Goal: Task Accomplishment & Management: Manage account settings

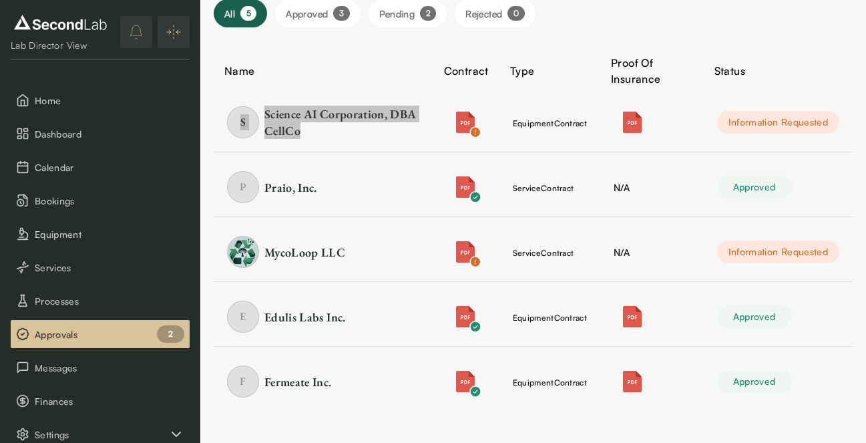
drag, startPoint x: 304, startPoint y: 117, endPoint x: 284, endPoint y: 5, distance: 113.3
click at [0, 0] on div "SKIP TO CONTENT Lab Director View Home Dashboard Calendar Bookings Equipment Se…" at bounding box center [433, 155] width 866 height 576
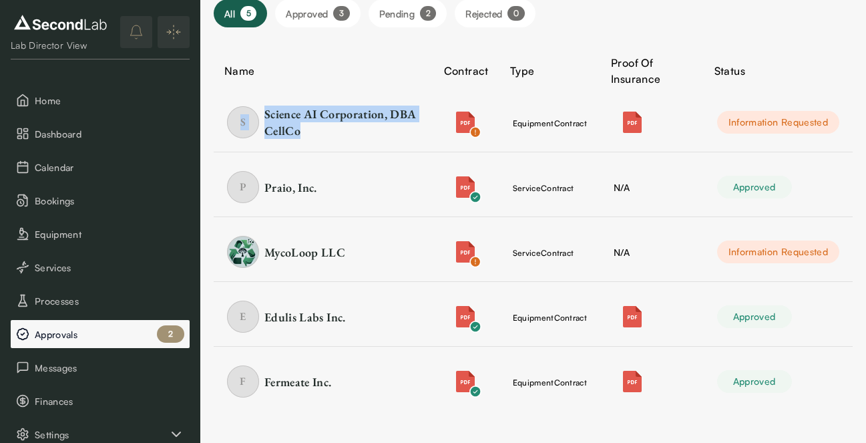
scroll to position [96, 0]
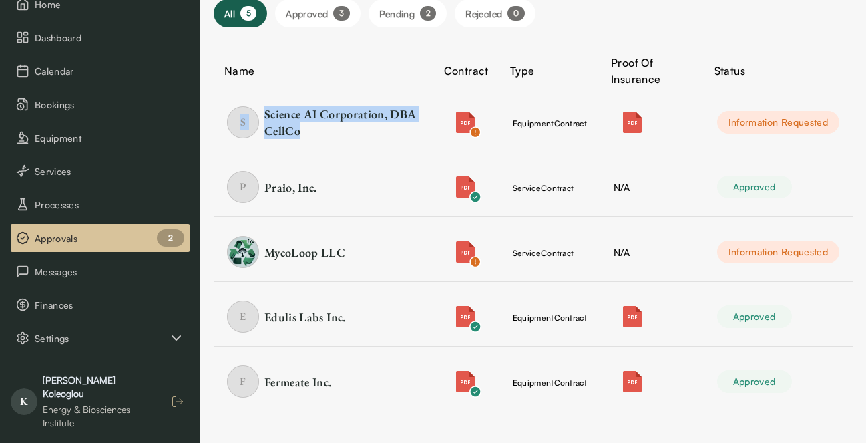
click at [174, 395] on icon "button" at bounding box center [177, 401] width 13 height 13
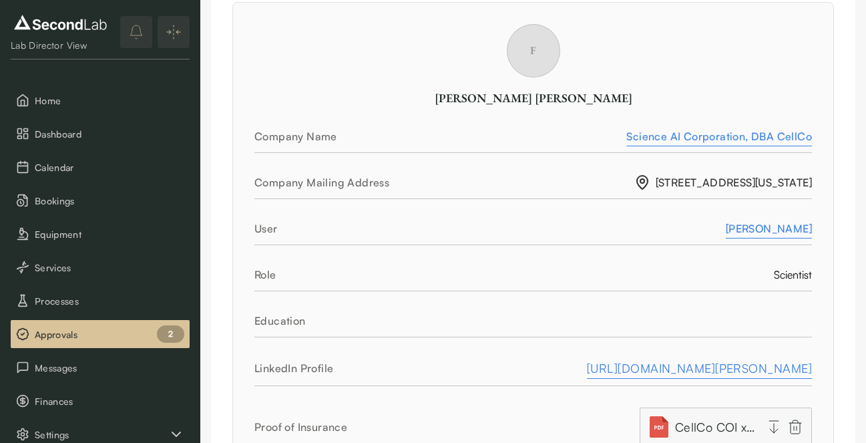
scroll to position [226, 0]
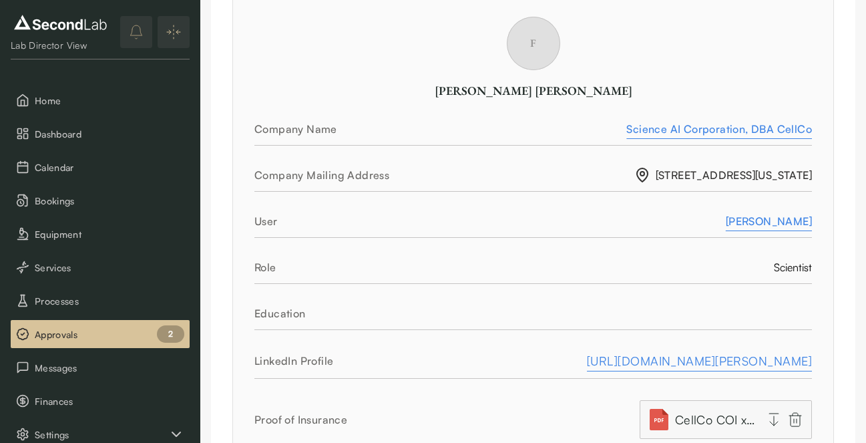
click at [733, 220] on div "Francisco Salazar" at bounding box center [769, 221] width 86 height 16
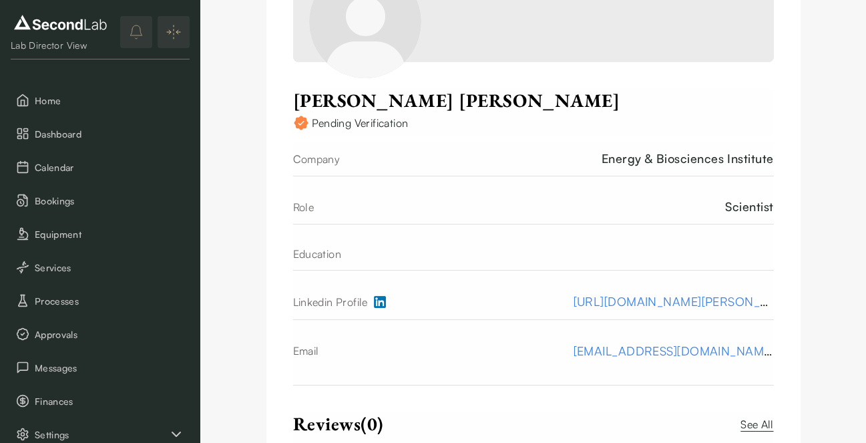
scroll to position [341, 0]
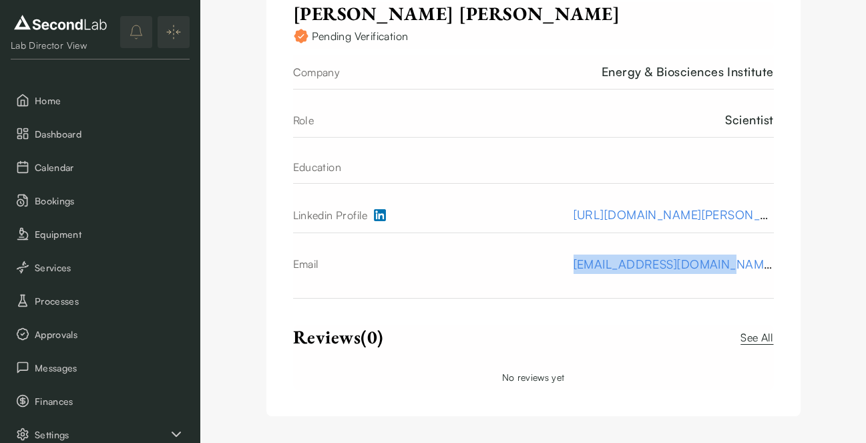
drag, startPoint x: 611, startPoint y: 271, endPoint x: 777, endPoint y: 281, distance: 166.6
click at [777, 281] on div "Account Upload Cover Image Francisco Salazar Pending Verification Company Energ…" at bounding box center [534, 51] width 534 height 730
copy link "fsalazar@the-cellco.com"
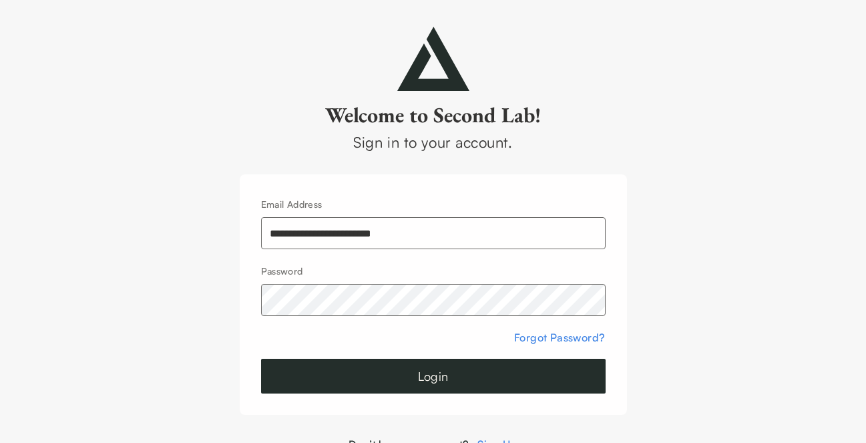
click at [328, 233] on input "**********" at bounding box center [433, 233] width 345 height 32
type input "**********"
click at [508, 384] on button "Login" at bounding box center [433, 376] width 345 height 35
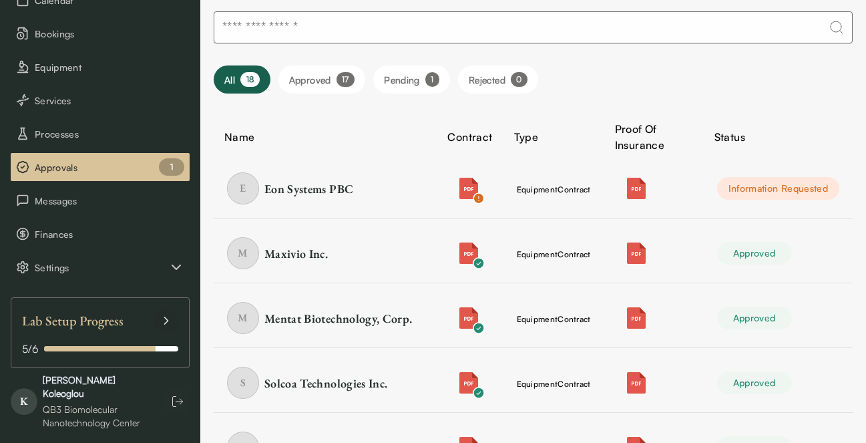
scroll to position [69, 0]
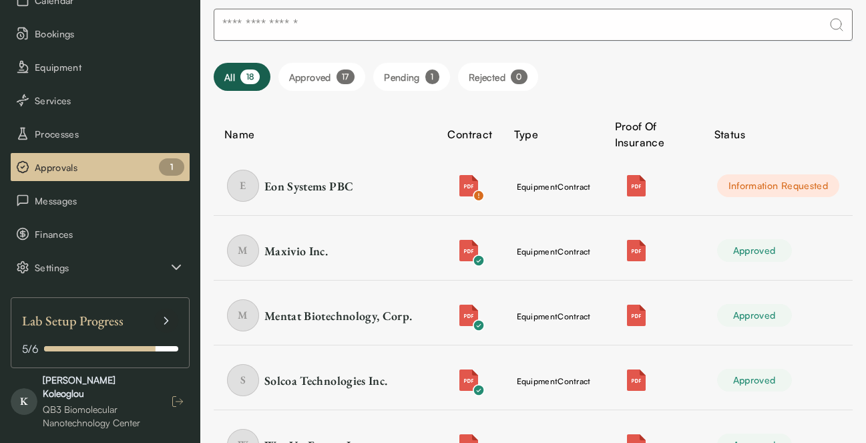
click at [167, 398] on button "button" at bounding box center [178, 401] width 24 height 24
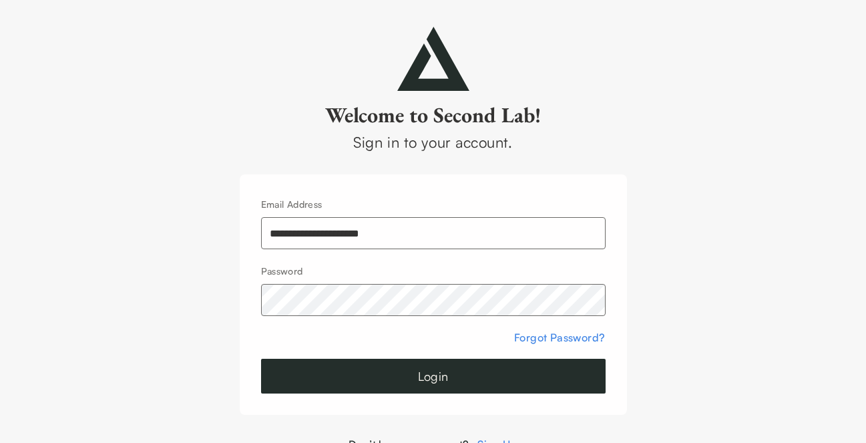
click at [331, 242] on input "**********" at bounding box center [433, 233] width 345 height 32
type input "**********"
click at [534, 364] on button "Login" at bounding box center [433, 376] width 345 height 35
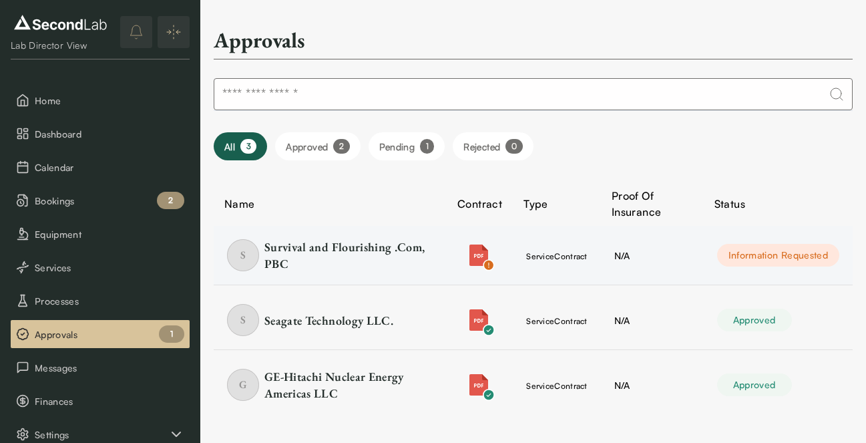
scroll to position [3, 0]
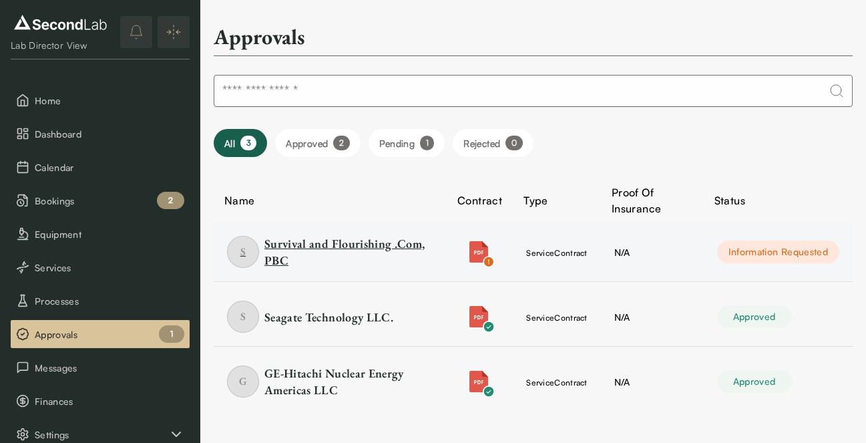
click at [341, 250] on div "Survival and Flourishing .Com, PBC" at bounding box center [349, 251] width 169 height 33
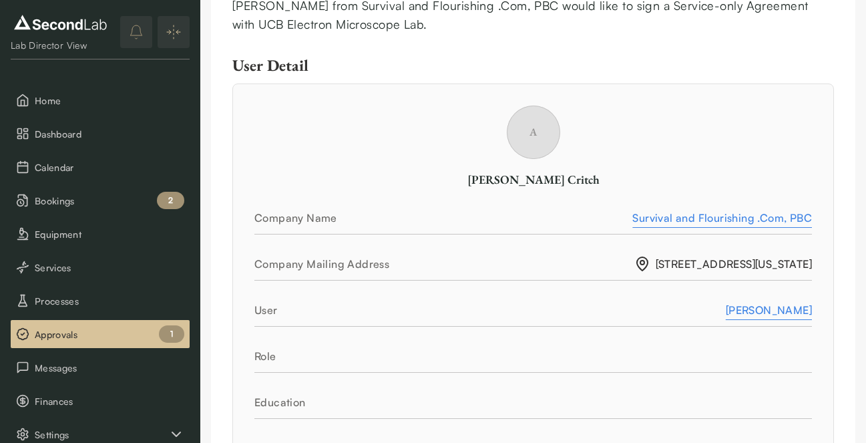
scroll to position [265, 0]
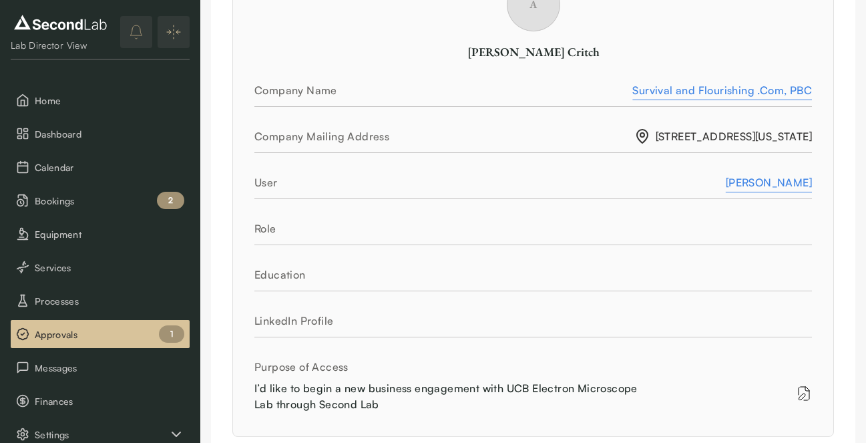
click at [726, 180] on div "User" at bounding box center [490, 182] width 472 height 16
click at [760, 186] on div "Andrew Critch" at bounding box center [769, 182] width 86 height 16
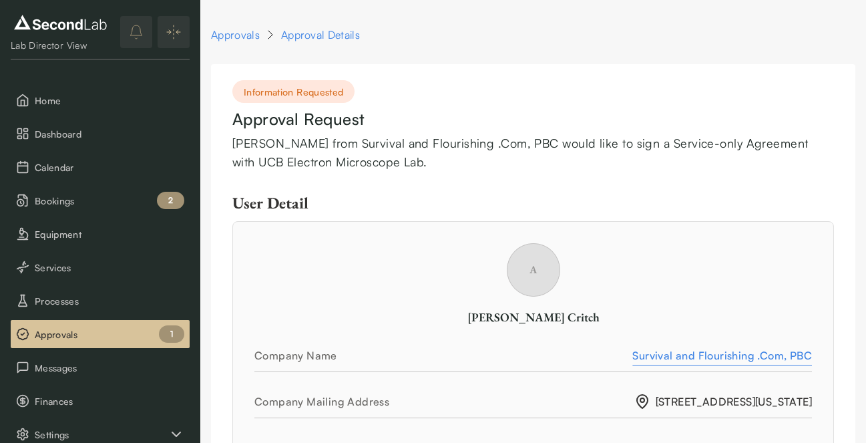
click at [112, 337] on span "Approvals" at bounding box center [110, 334] width 150 height 14
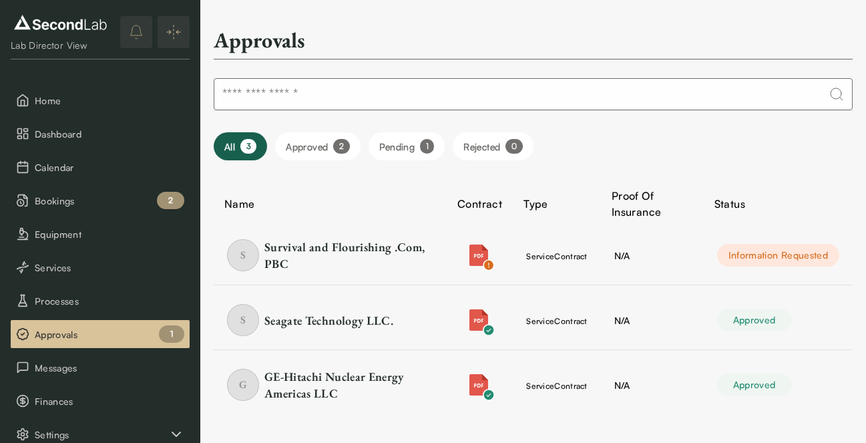
scroll to position [3, 0]
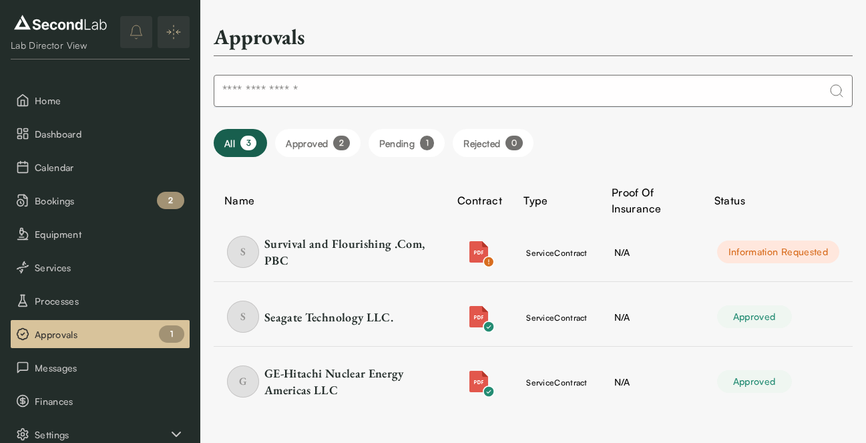
click at [293, 246] on div "Survival and Flourishing .Com, PBC" at bounding box center [349, 251] width 169 height 33
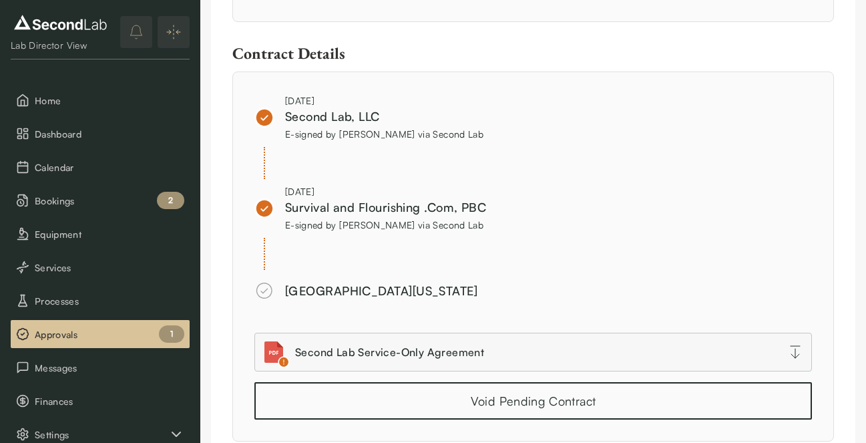
scroll to position [1202, 0]
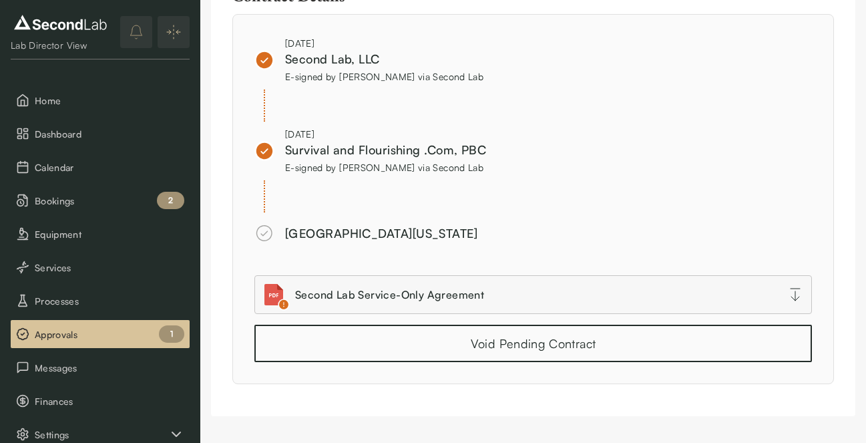
click at [81, 335] on span "Approvals" at bounding box center [110, 334] width 150 height 14
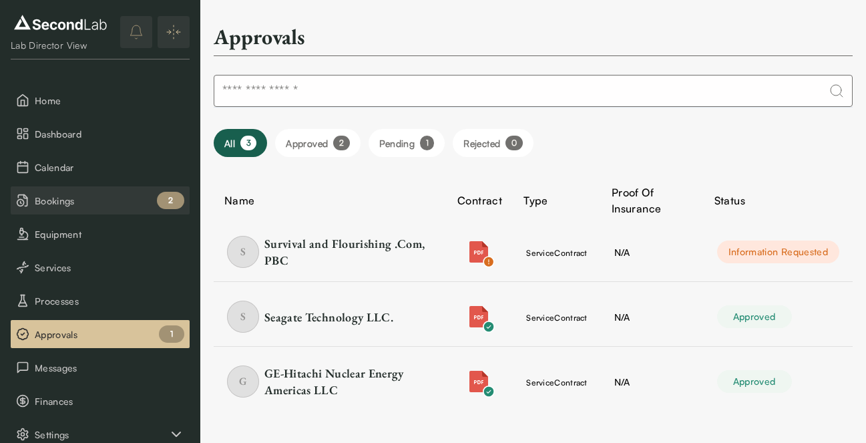
scroll to position [167, 0]
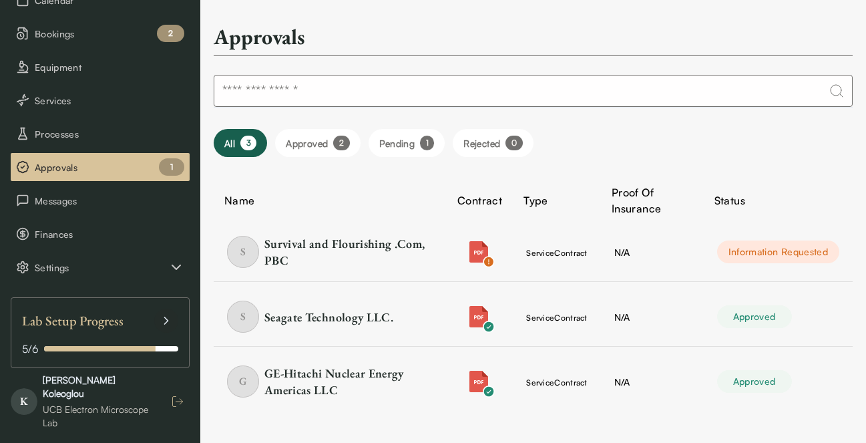
click at [175, 397] on icon "button" at bounding box center [177, 401] width 13 height 13
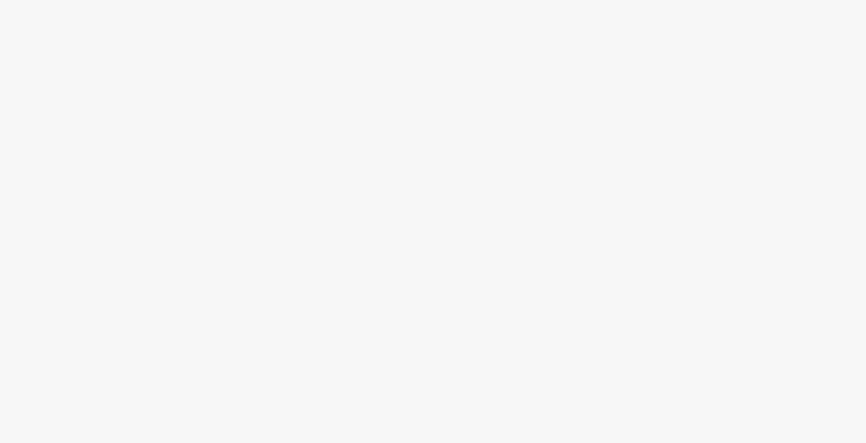
scroll to position [0, 0]
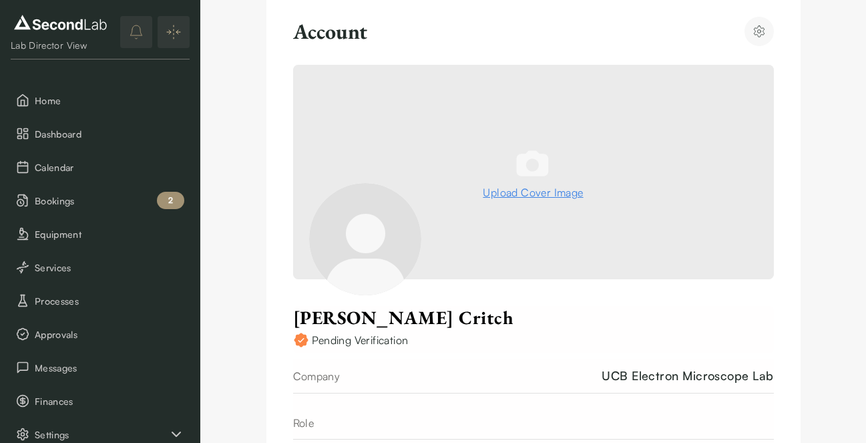
scroll to position [335, 0]
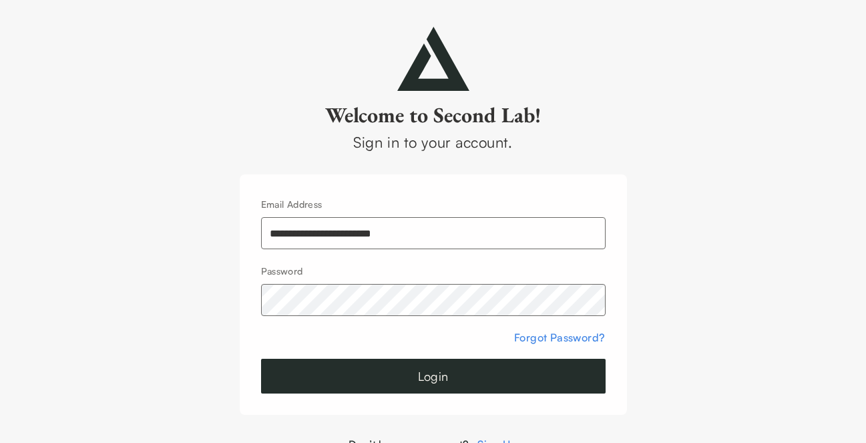
click at [345, 239] on input "**********" at bounding box center [433, 233] width 345 height 32
type input "**********"
click at [361, 375] on button "Login" at bounding box center [433, 376] width 345 height 35
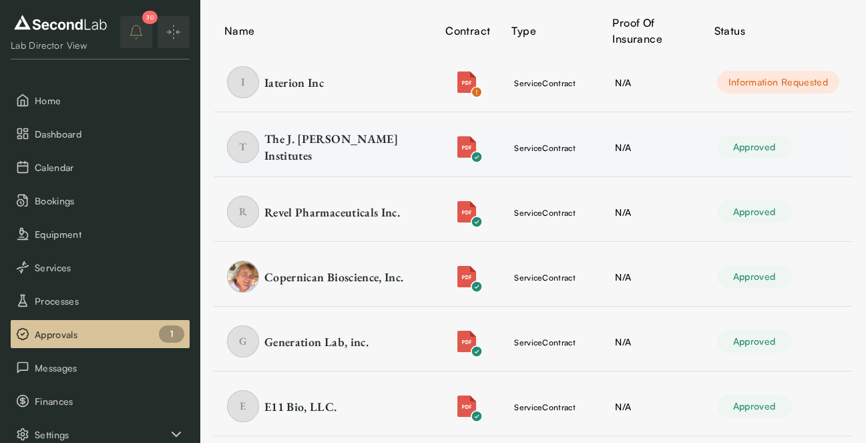
scroll to position [176, 0]
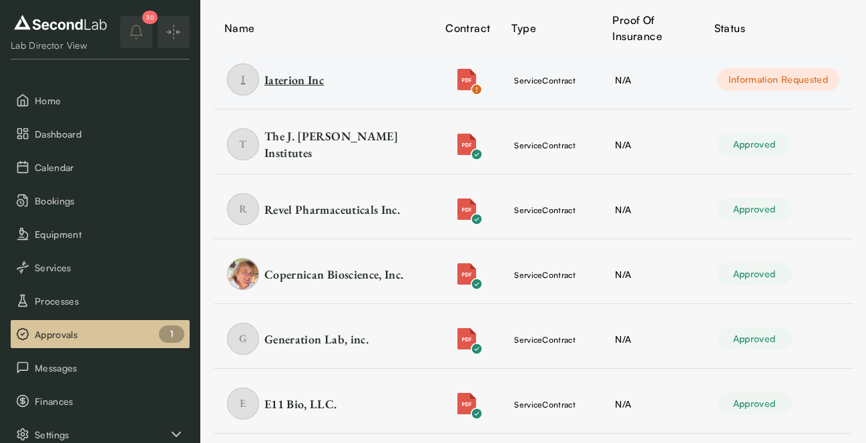
click at [321, 73] on div "Iaterion Inc" at bounding box center [294, 79] width 59 height 17
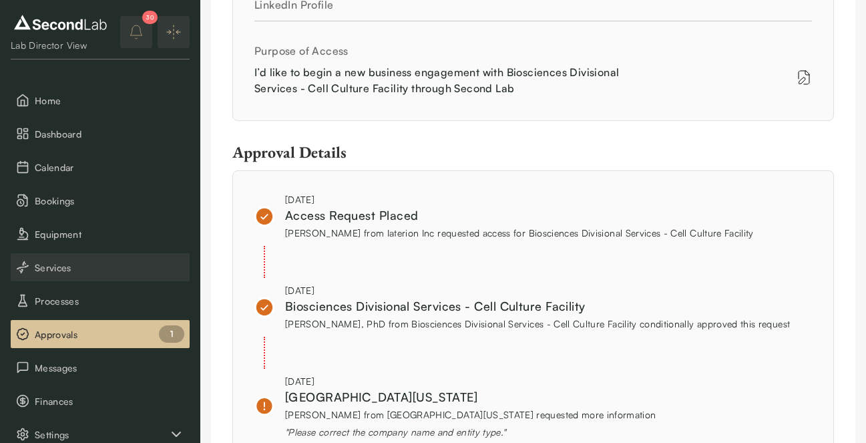
scroll to position [110, 0]
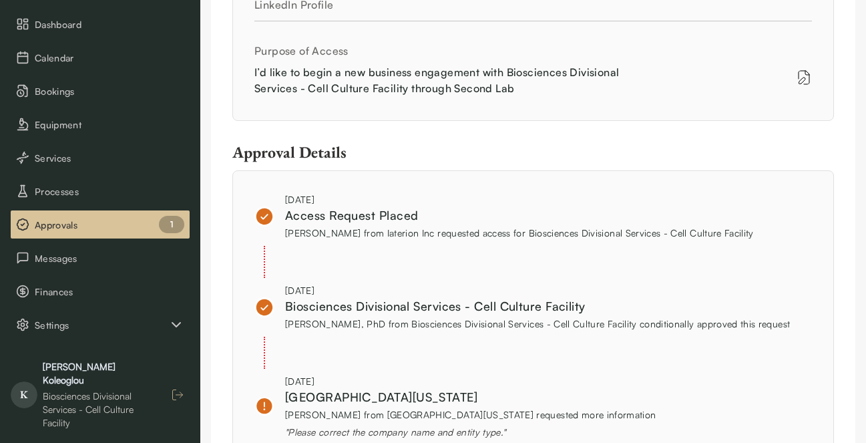
click at [173, 383] on button "button" at bounding box center [178, 395] width 24 height 24
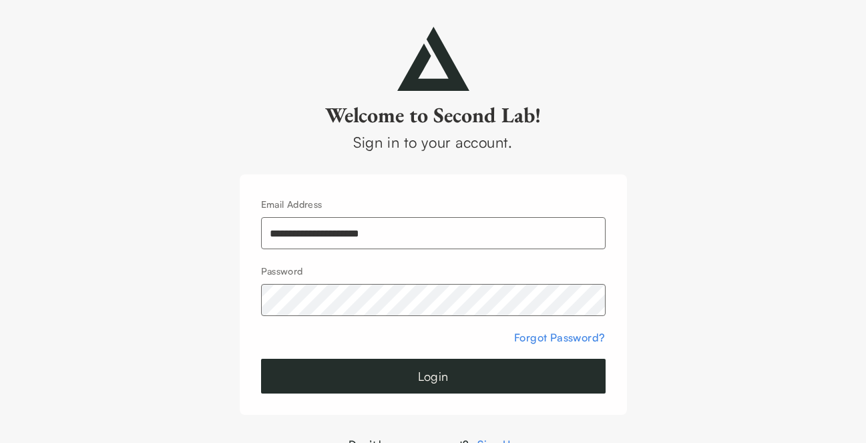
click at [342, 224] on input "**********" at bounding box center [433, 233] width 345 height 32
type input "**********"
click at [476, 383] on button "Login" at bounding box center [433, 376] width 345 height 35
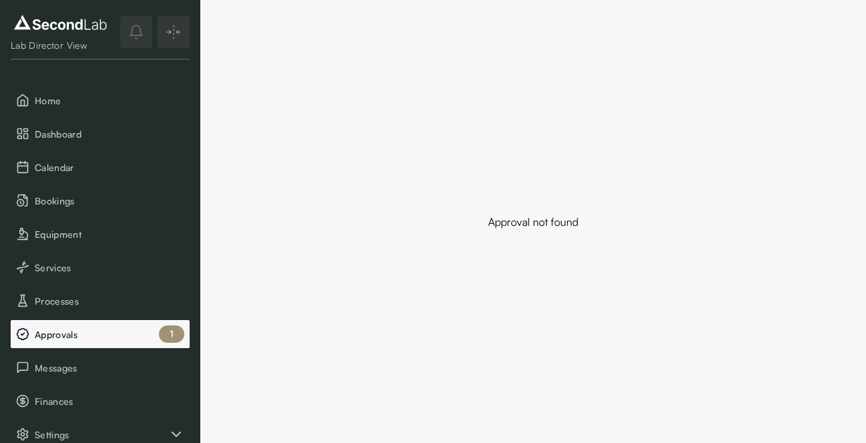
click at [92, 325] on button "Approvals 1" at bounding box center [100, 334] width 179 height 28
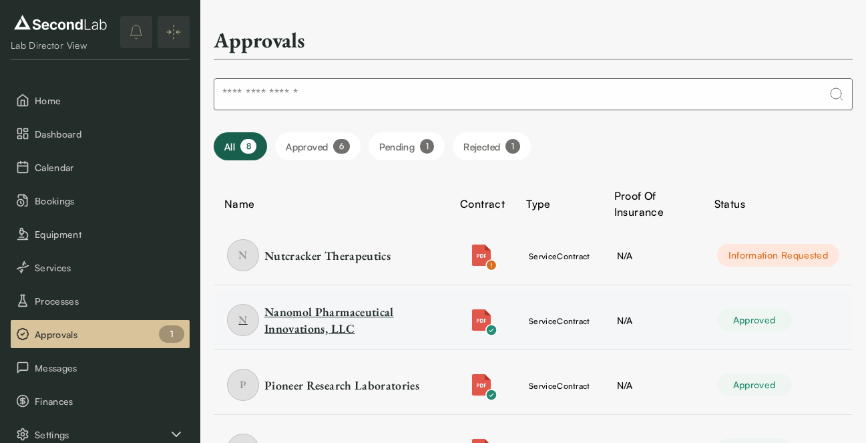
scroll to position [11, 0]
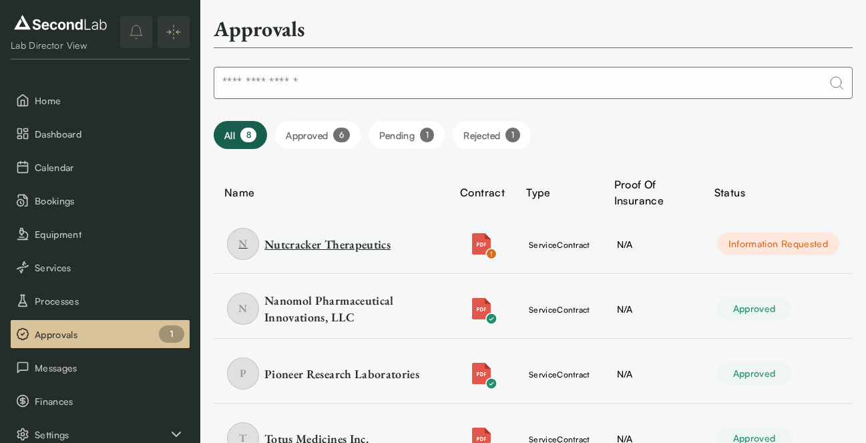
click at [352, 246] on div "Nutcracker Therapeutics" at bounding box center [328, 244] width 126 height 17
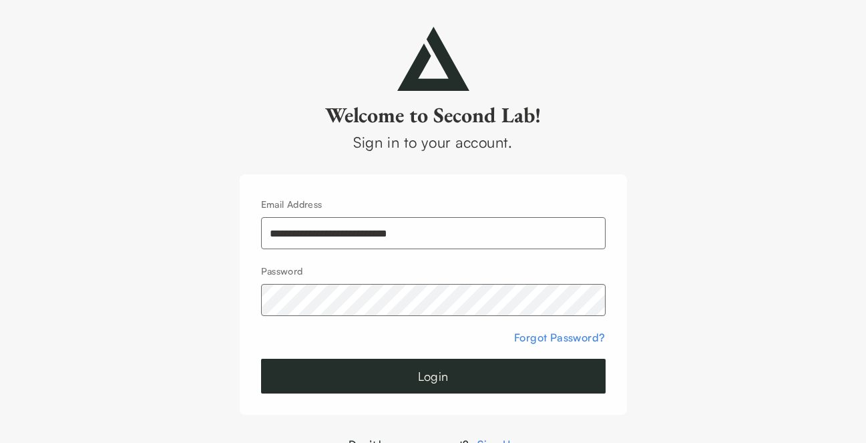
click at [353, 231] on input "**********" at bounding box center [433, 233] width 345 height 32
type input "**********"
click at [496, 367] on button "Login" at bounding box center [433, 376] width 345 height 35
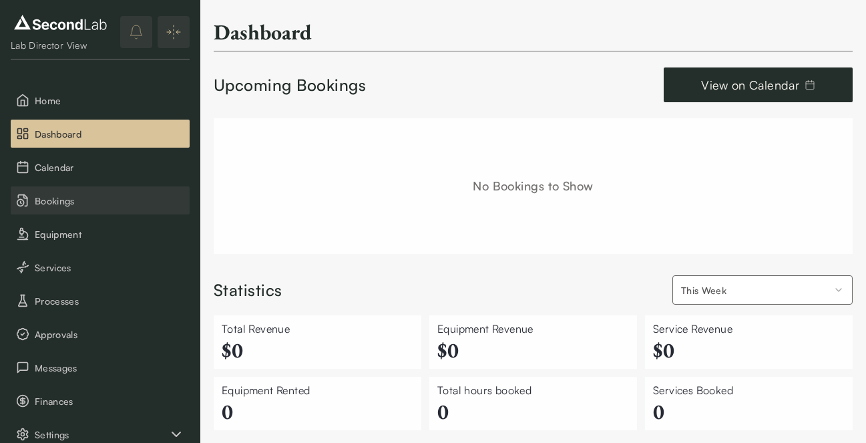
scroll to position [154, 0]
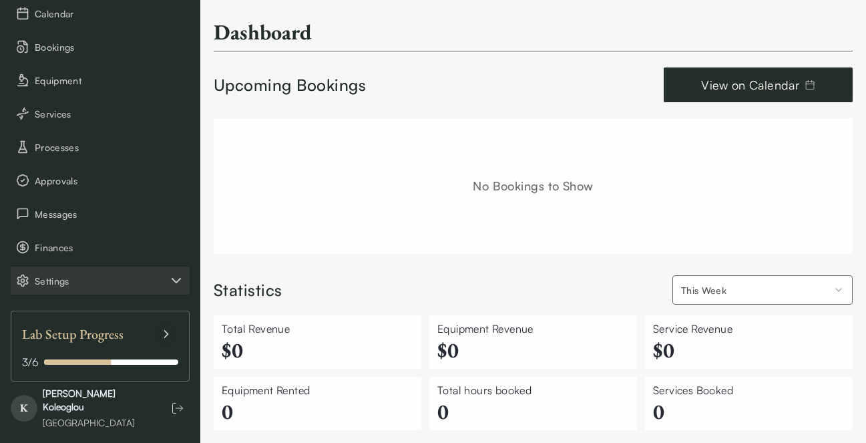
click at [70, 277] on span "Settings" at bounding box center [102, 281] width 134 height 14
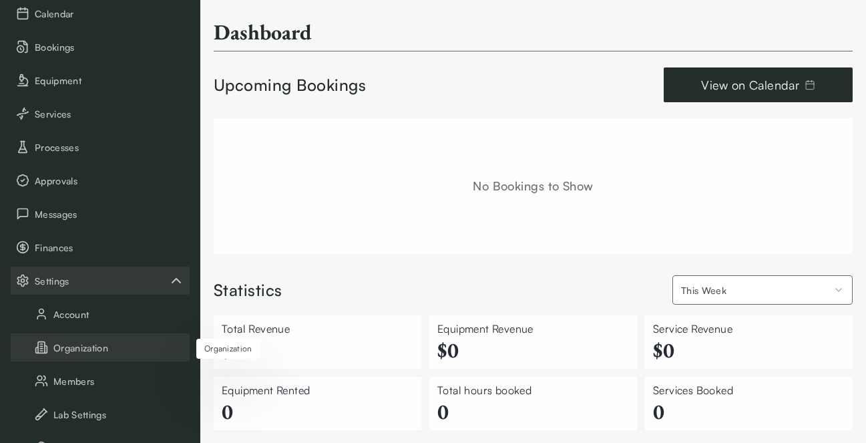
click at [81, 346] on button "Organization" at bounding box center [100, 347] width 179 height 28
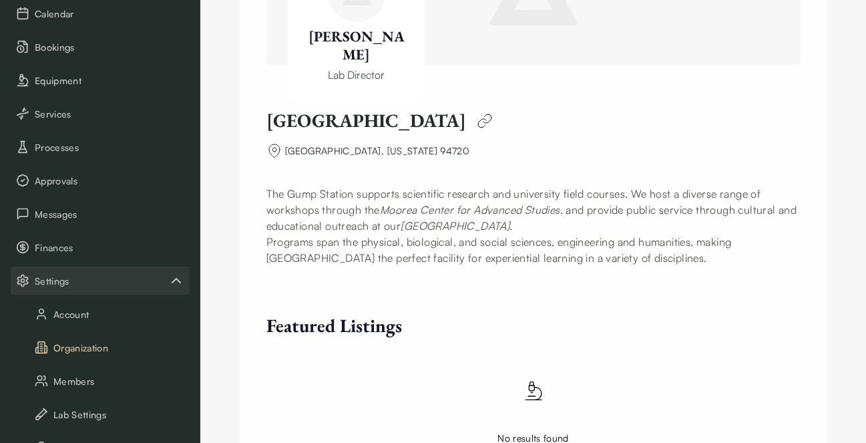
scroll to position [117, 0]
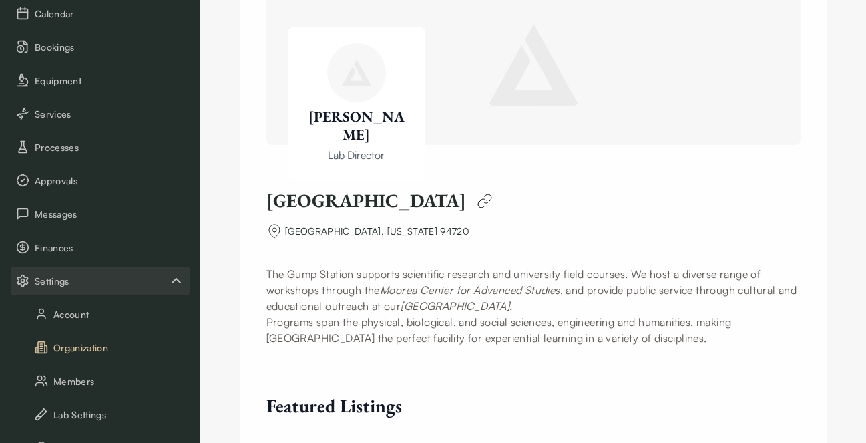
click at [546, 77] on img at bounding box center [533, 64] width 91 height 81
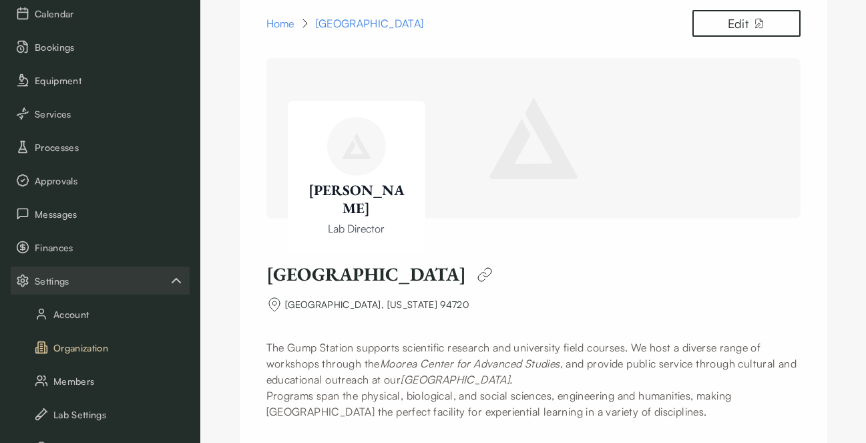
scroll to position [0, 0]
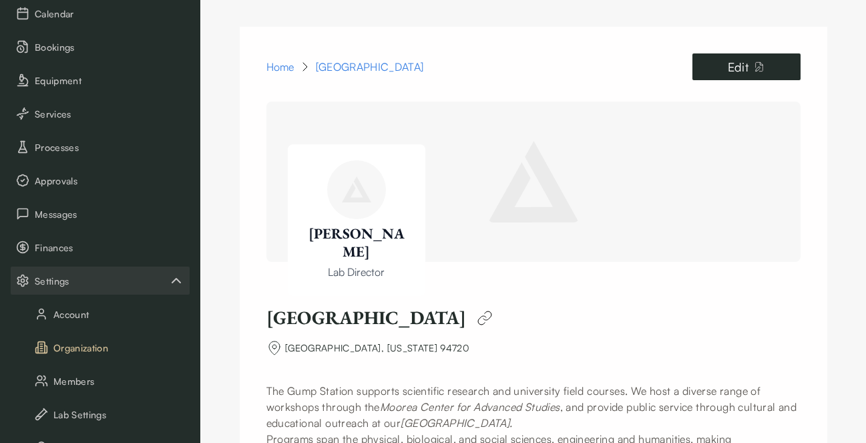
click at [740, 60] on p "Edit" at bounding box center [738, 66] width 21 height 19
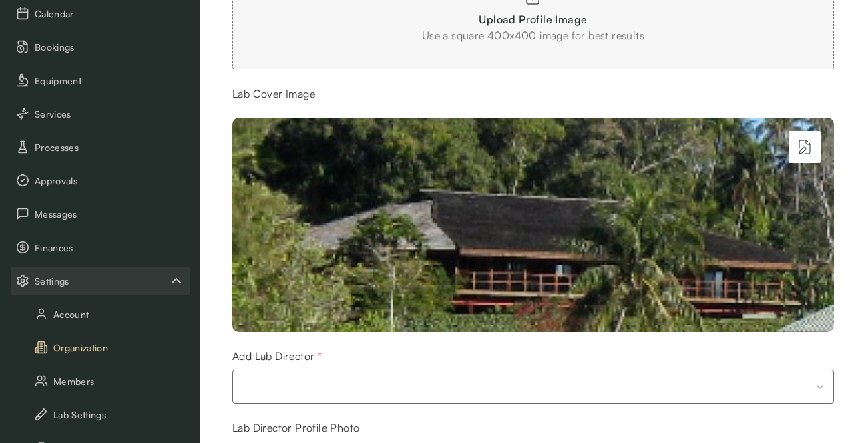
scroll to position [865, 0]
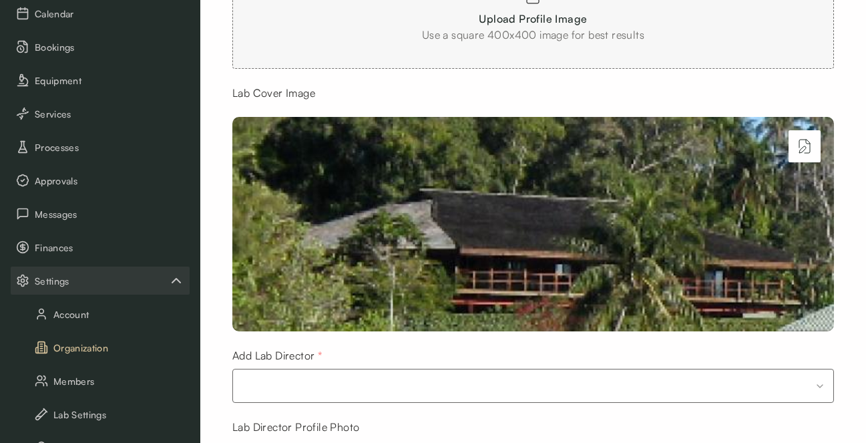
click at [634, 228] on img at bounding box center [533, 224] width 602 height 214
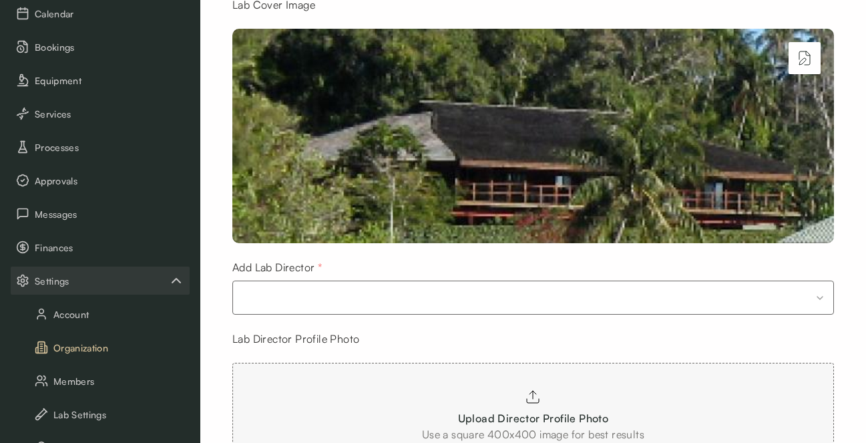
scroll to position [1069, 0]
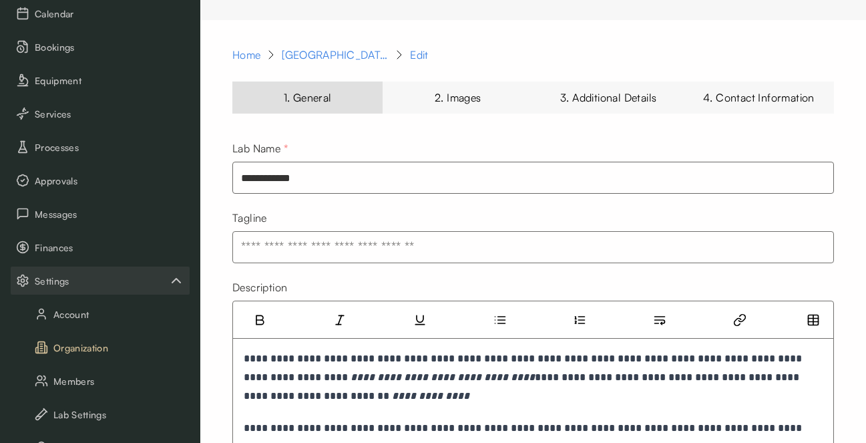
scroll to position [64, 0]
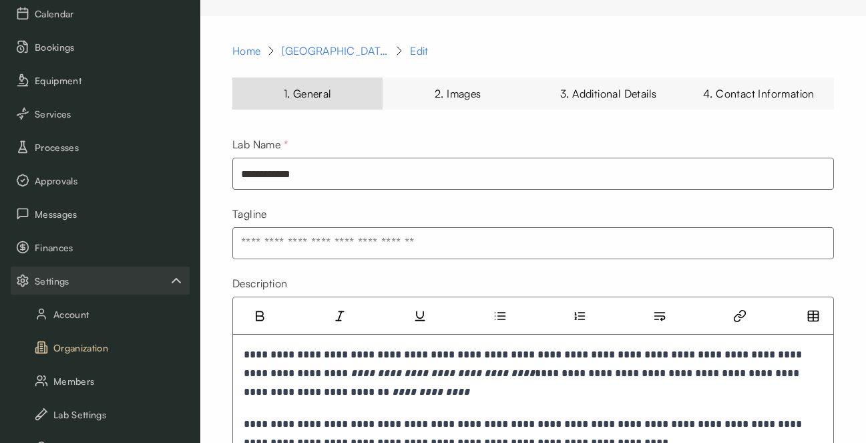
click at [269, 242] on input "text" at bounding box center [533, 243] width 602 height 32
paste input "**********"
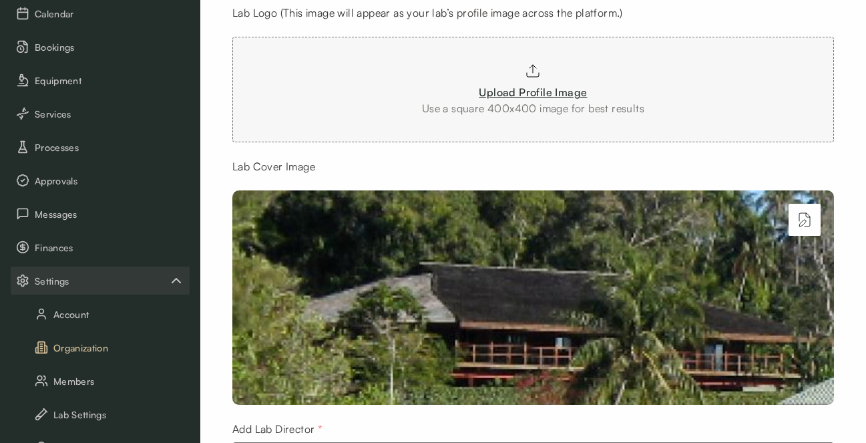
scroll to position [854, 0]
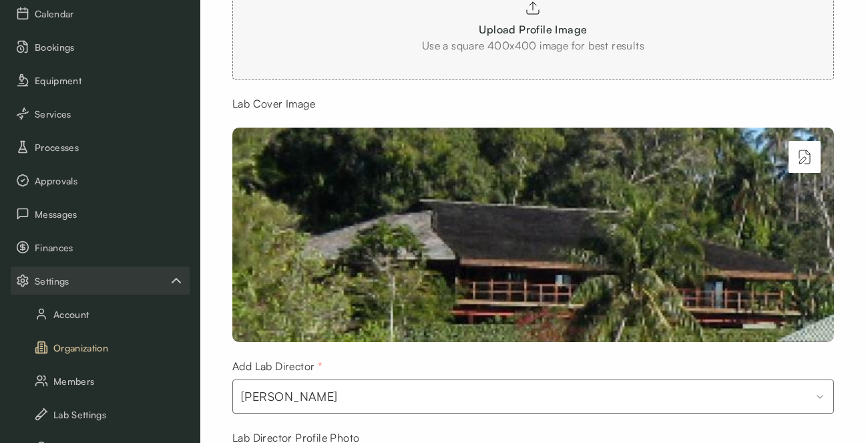
type input "**********"
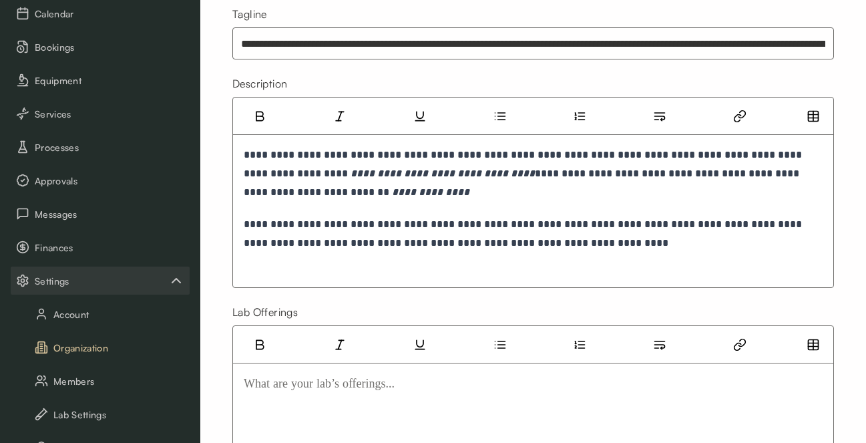
scroll to position [0, 0]
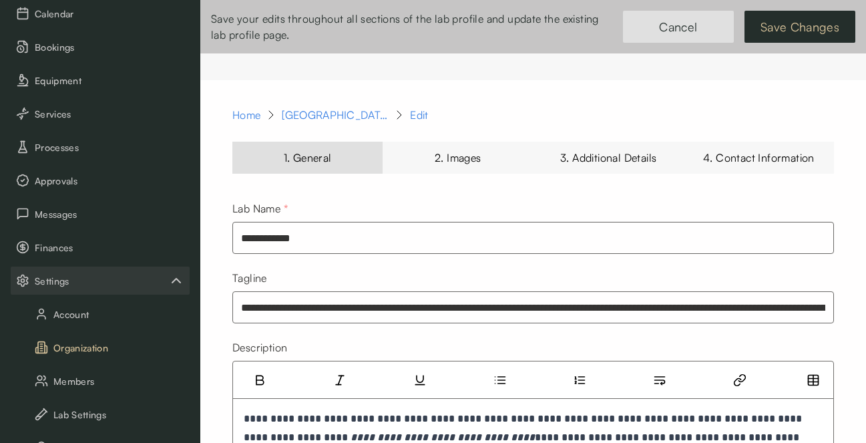
click at [792, 30] on button "Save Changes" at bounding box center [800, 27] width 111 height 32
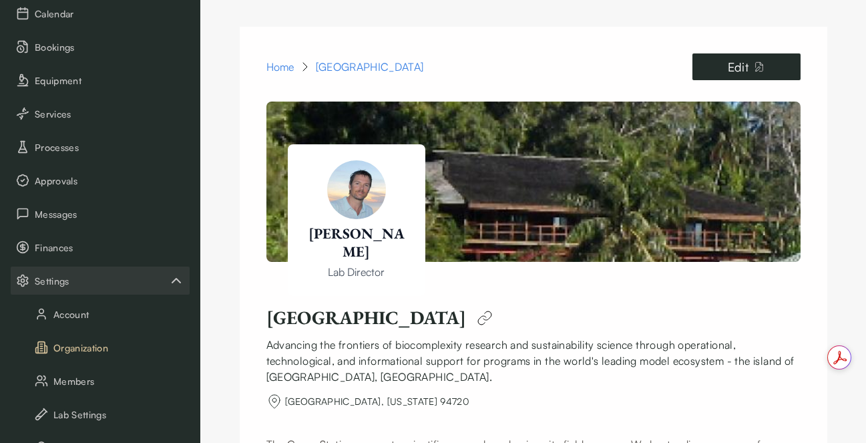
click at [740, 59] on p "Edit" at bounding box center [738, 66] width 21 height 19
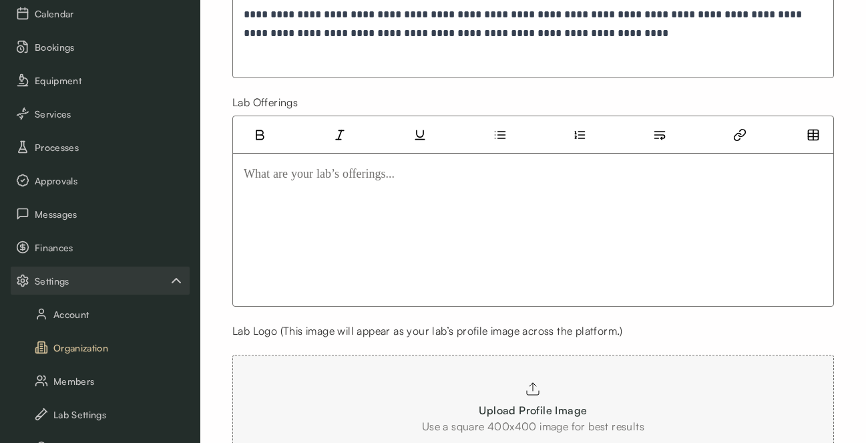
scroll to position [454, 0]
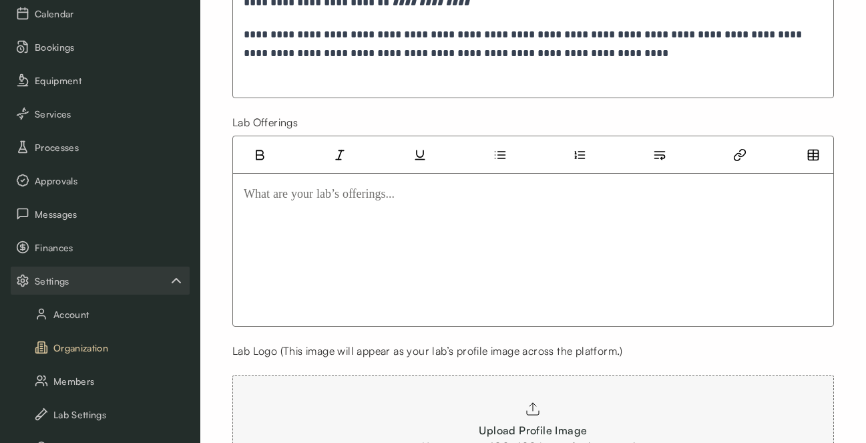
click at [325, 268] on div at bounding box center [533, 237] width 579 height 107
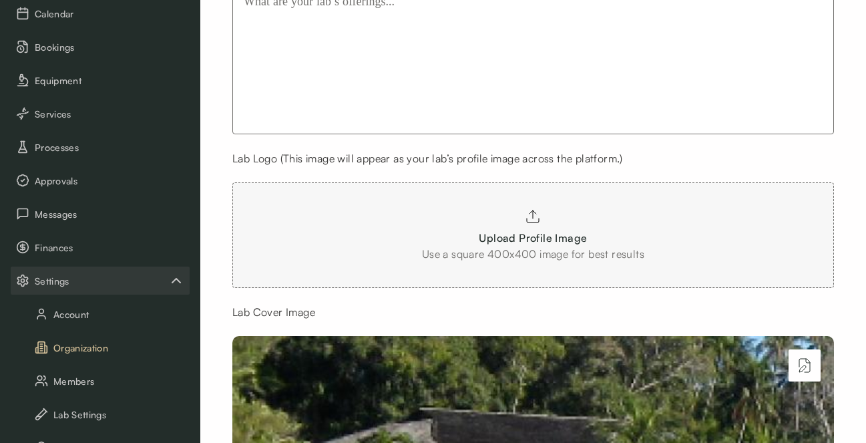
scroll to position [865, 0]
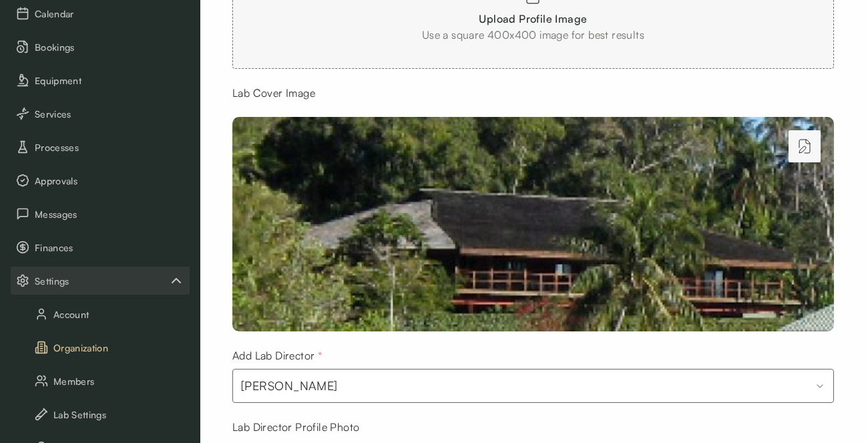
click at [794, 152] on button "Edit cover photo" at bounding box center [805, 146] width 32 height 32
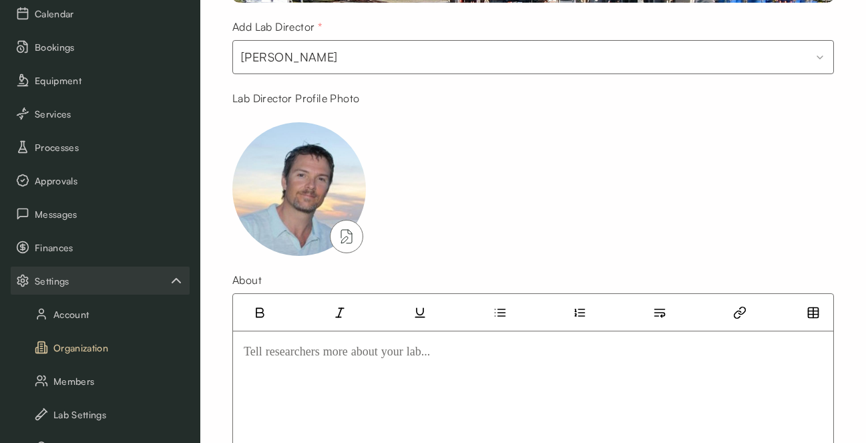
scroll to position [1361, 0]
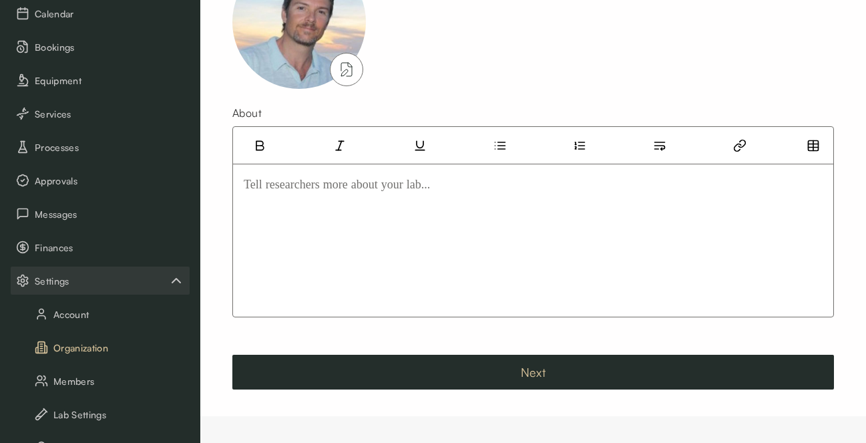
click at [542, 367] on button "Next" at bounding box center [533, 372] width 602 height 35
